Goal: Transaction & Acquisition: Purchase product/service

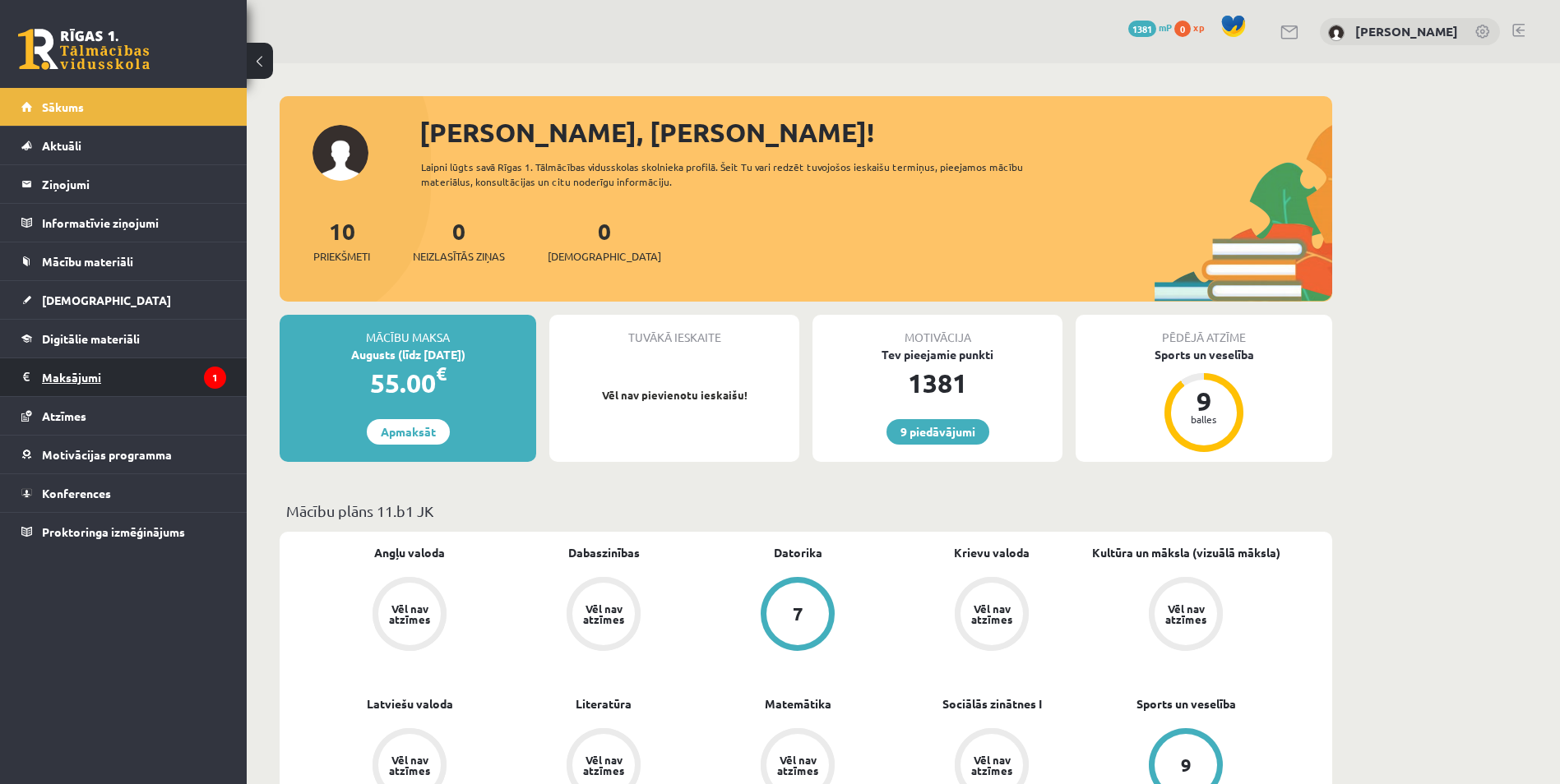
click at [87, 377] on legend "Maksājumi 1" at bounding box center [134, 378] width 185 height 38
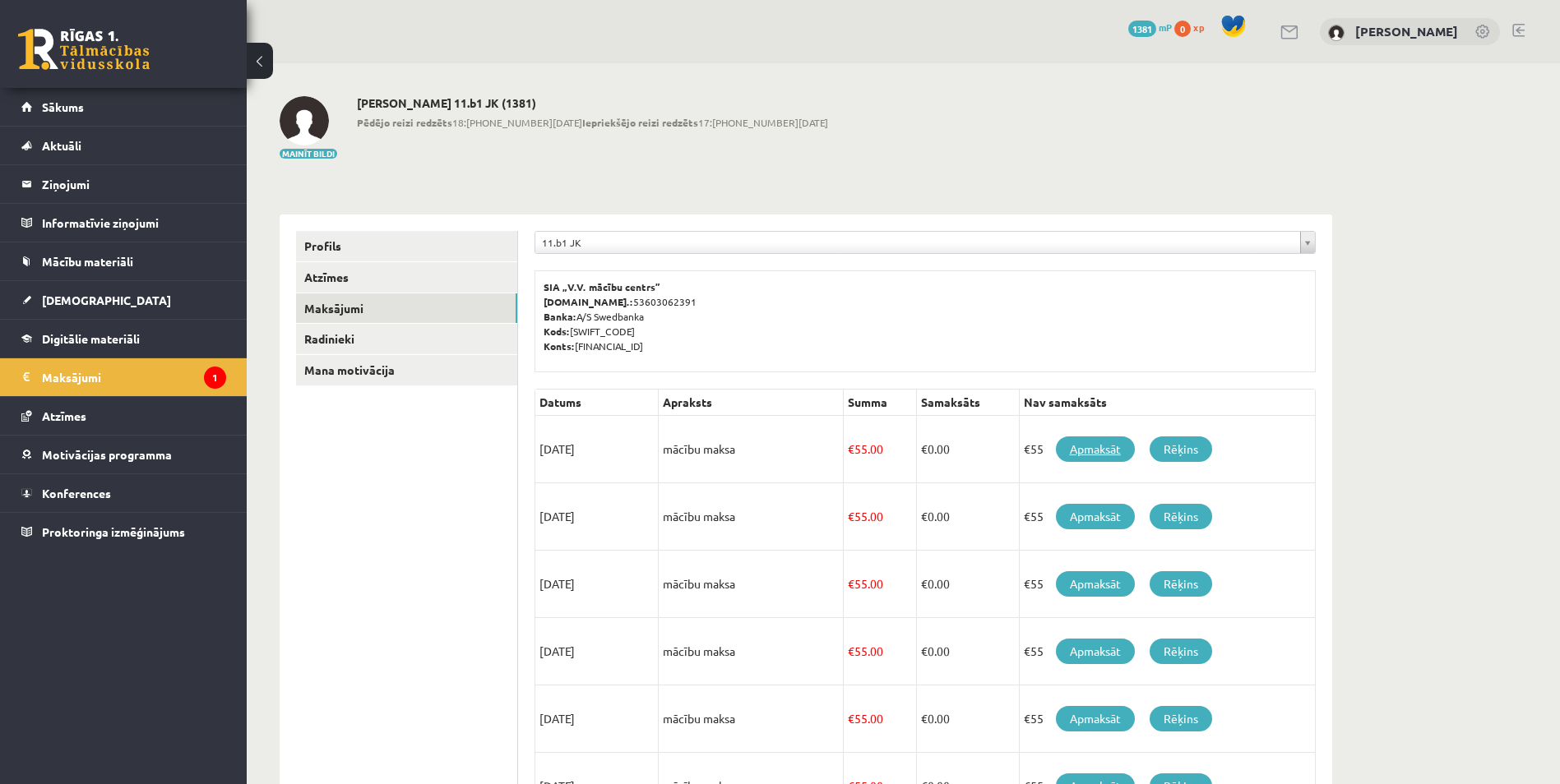
click at [1109, 447] on link "Apmaksāt" at bounding box center [1095, 449] width 79 height 26
click at [1190, 449] on link "Rēķins" at bounding box center [1180, 449] width 62 height 26
click at [73, 106] on span "Sākums" at bounding box center [63, 106] width 42 height 14
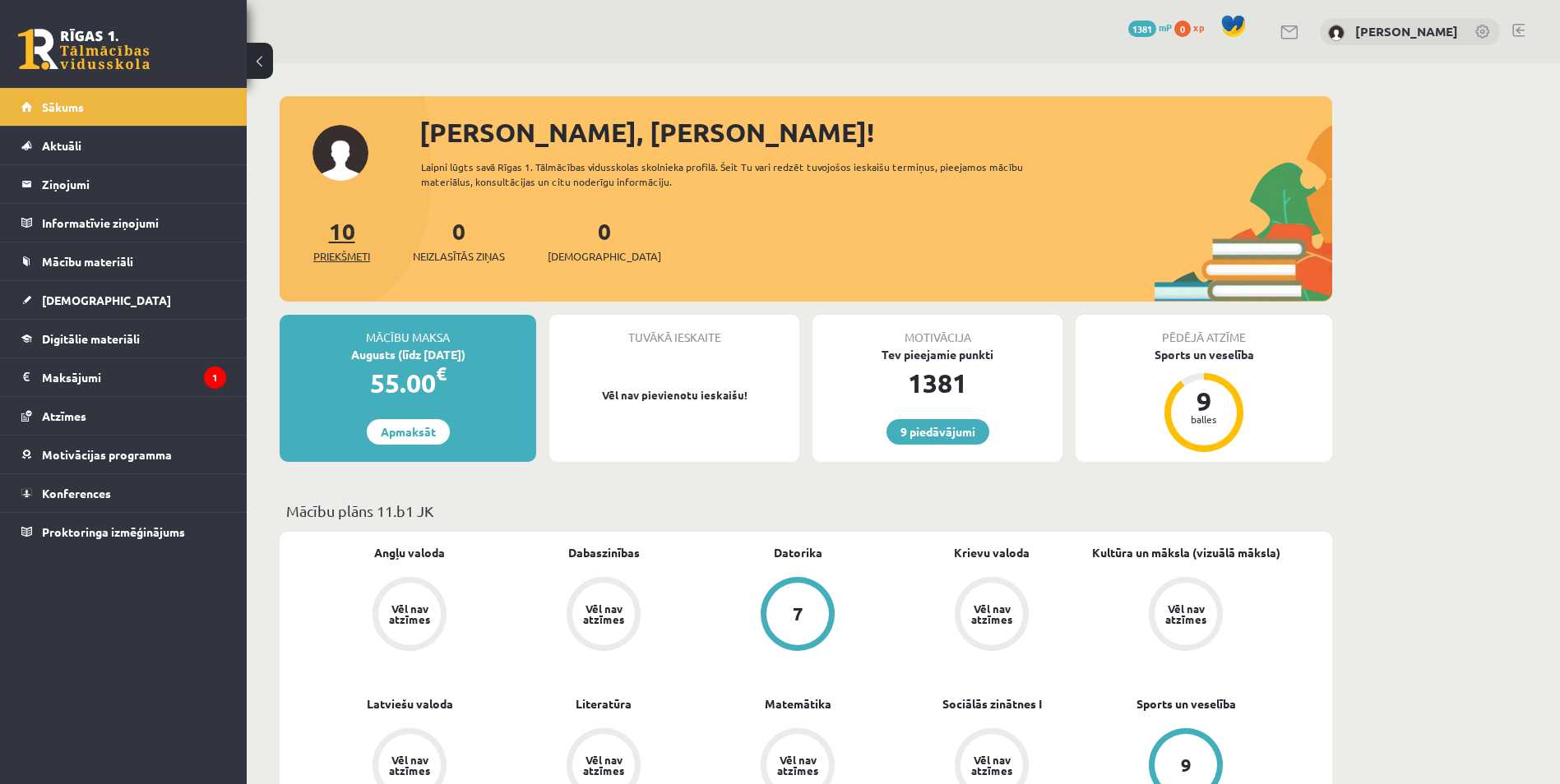
click at [315, 251] on span "Priekšmeti" at bounding box center [341, 256] width 56 height 16
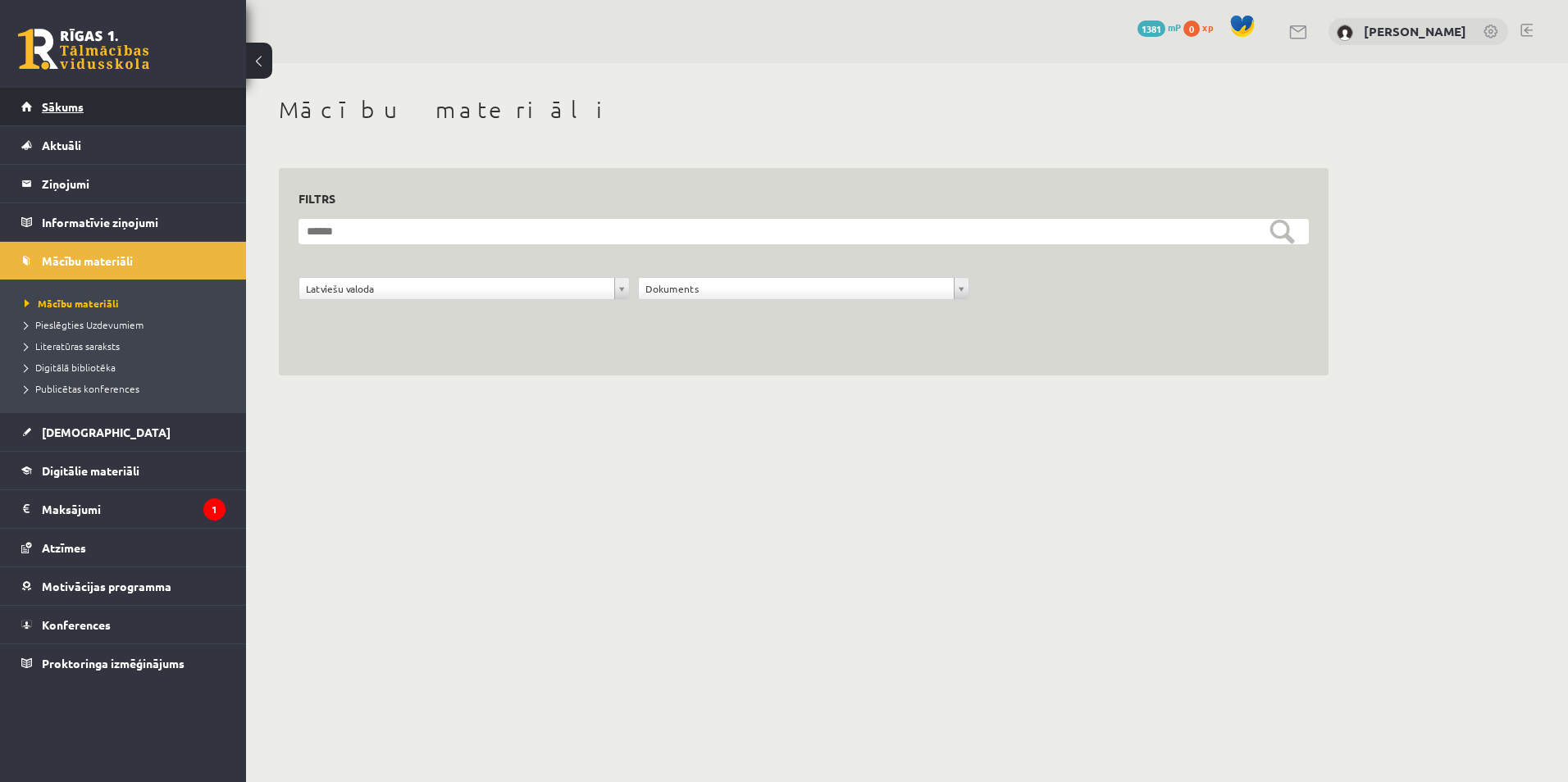
click at [58, 104] on span "Sākums" at bounding box center [63, 106] width 42 height 14
